Goal: Task Accomplishment & Management: Use online tool/utility

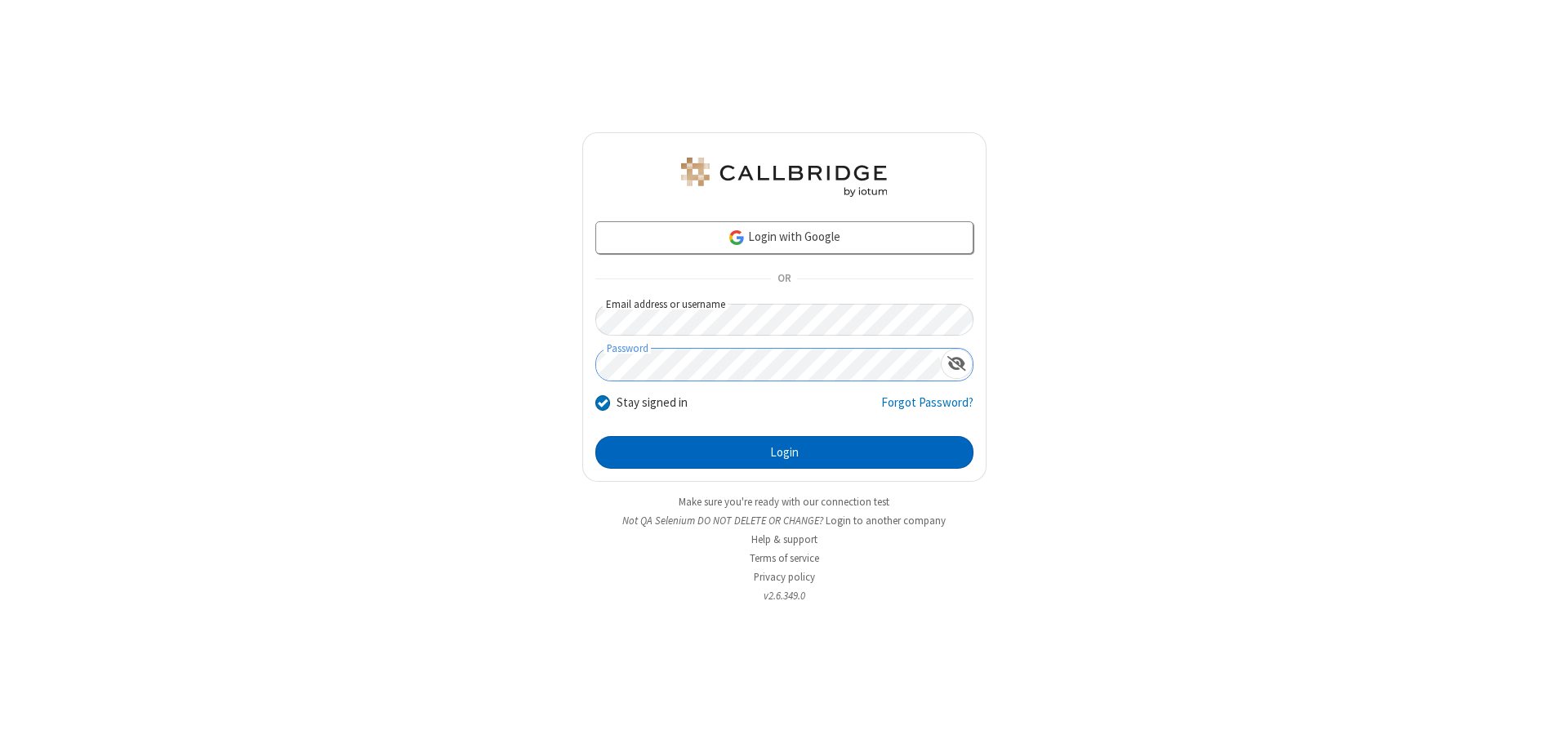
click at [784, 452] on button "Login" at bounding box center [785, 452] width 378 height 32
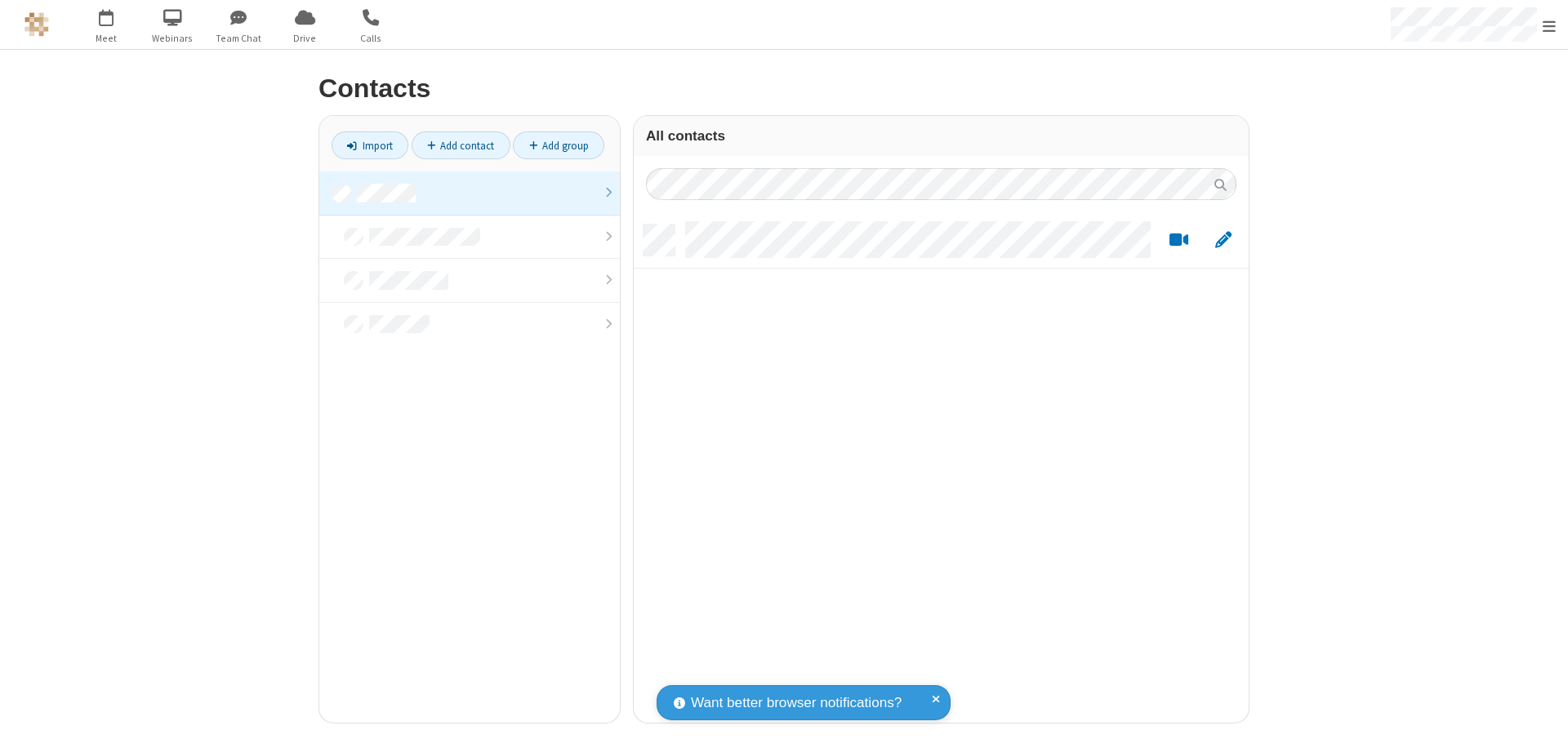
scroll to position [498, 602]
click at [558, 145] on link "Add group" at bounding box center [558, 144] width 91 height 27
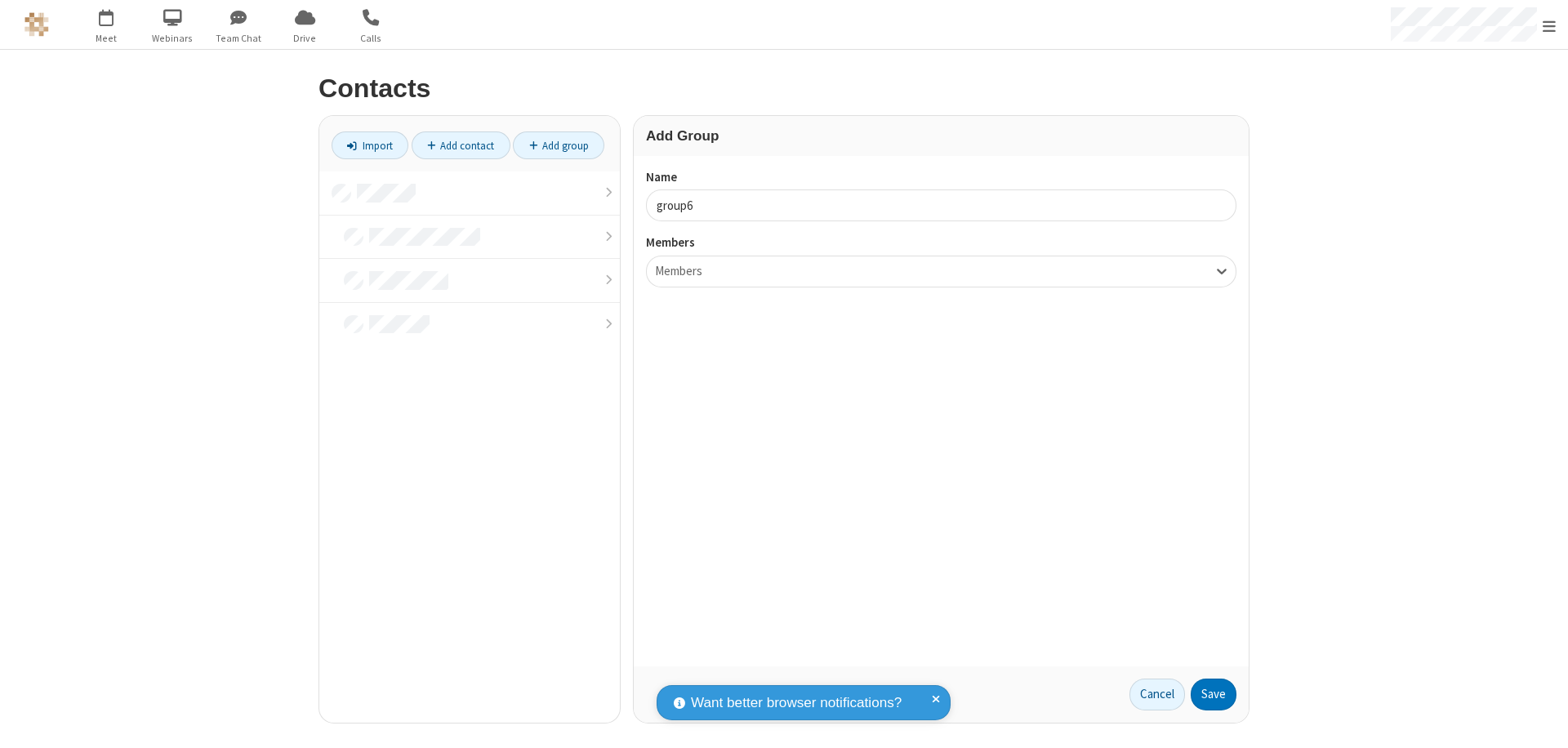
type input "group6"
click at [1214, 694] on button "Save" at bounding box center [1213, 694] width 46 height 32
click at [0, 0] on button "No Thanks" at bounding box center [0, 0] width 0 height 0
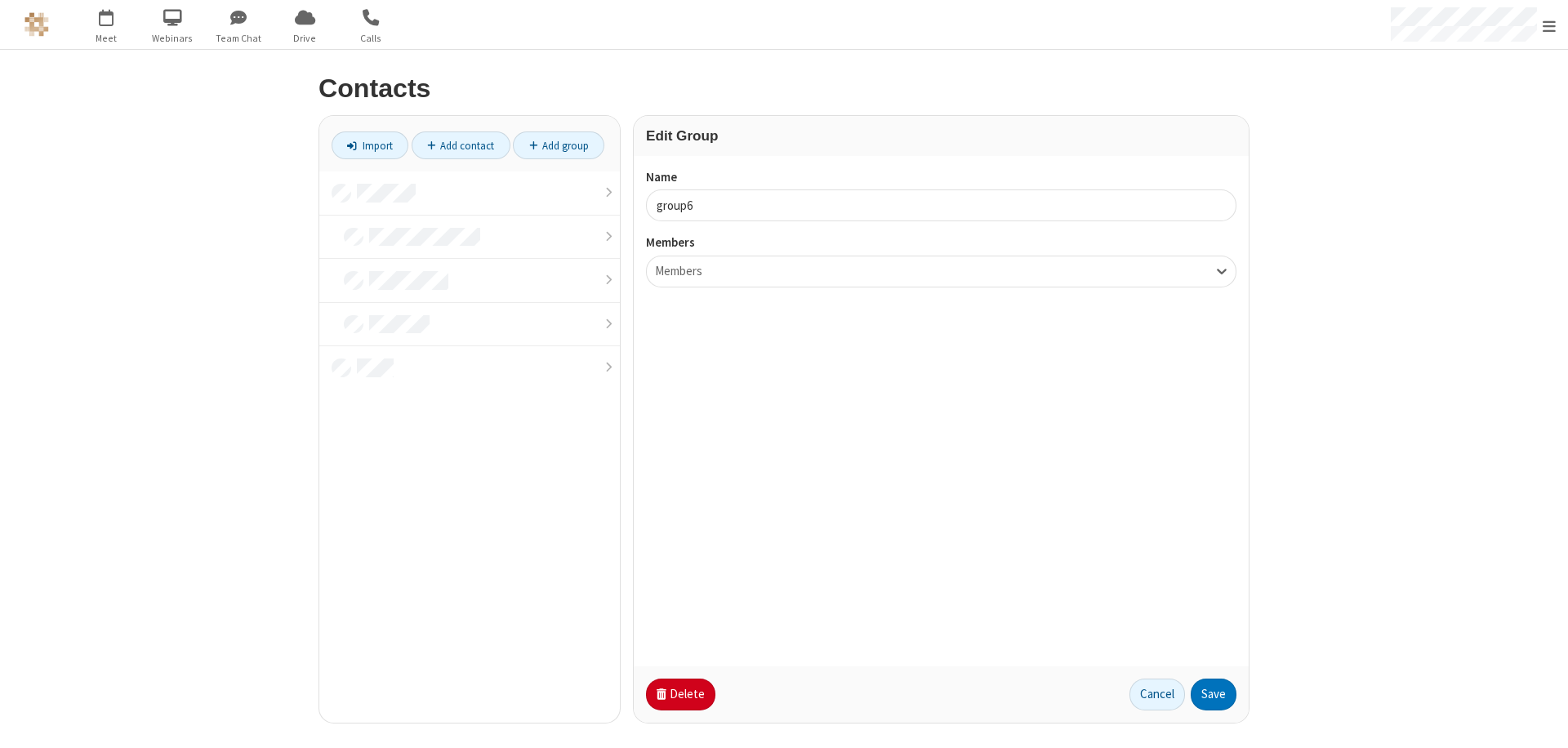
click at [679, 694] on button "Delete" at bounding box center [681, 694] width 70 height 32
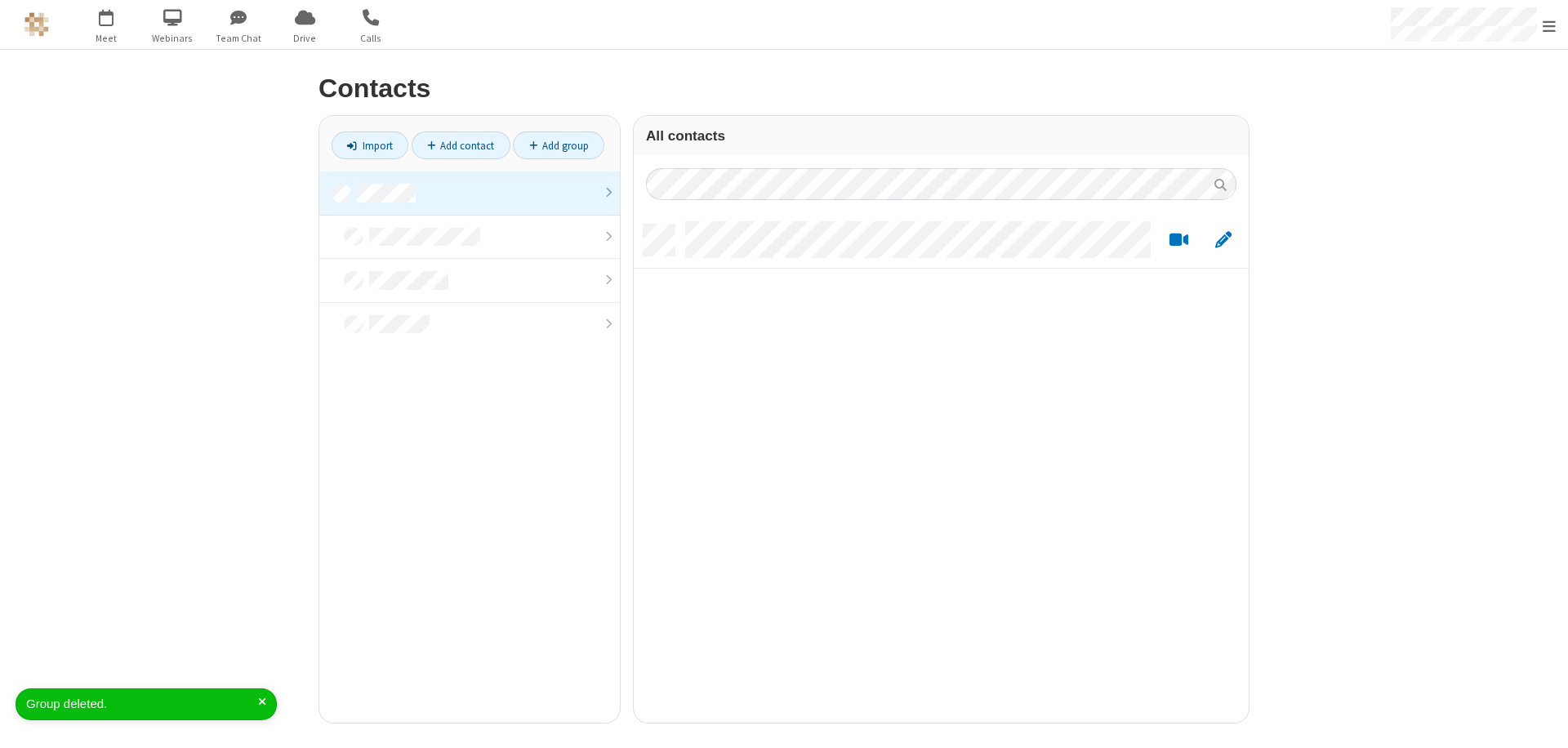
scroll to position [498, 602]
